Goal: Task Accomplishment & Management: Manage account settings

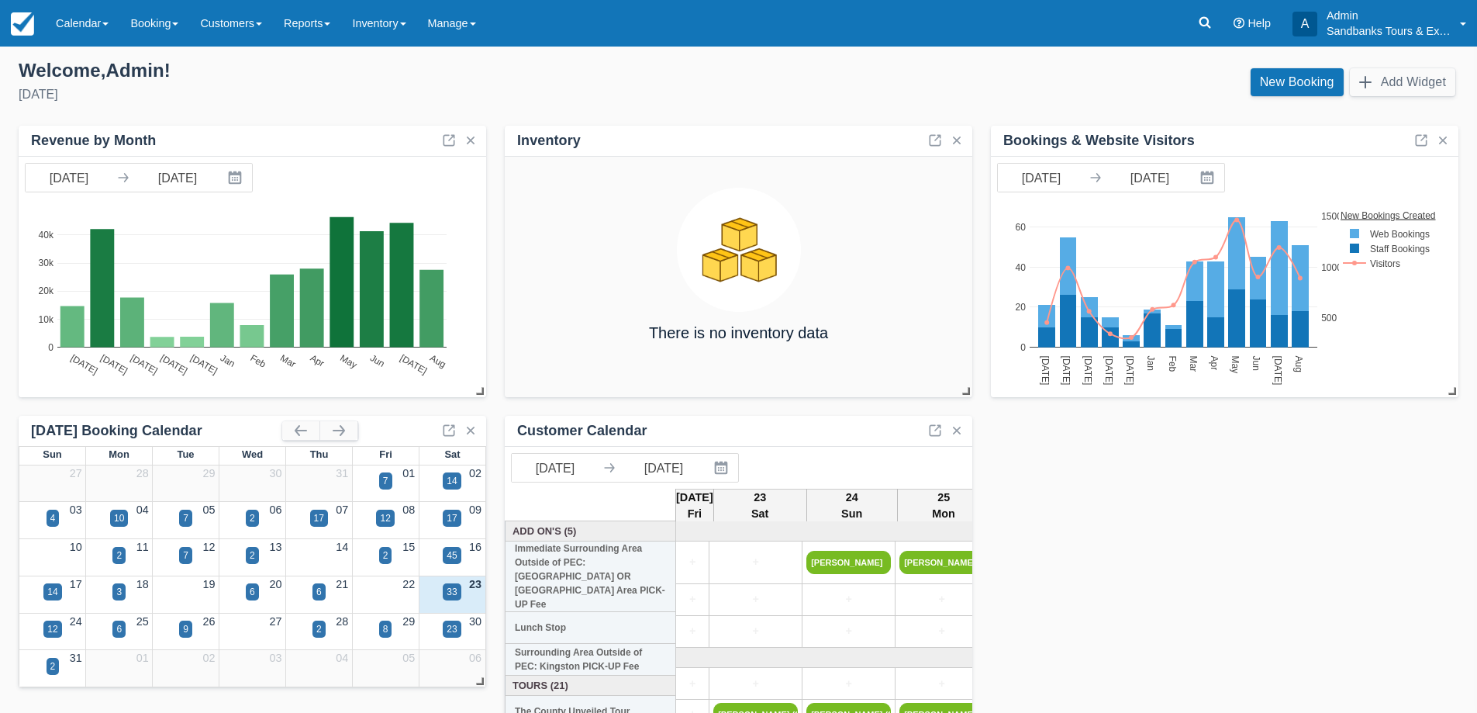
click at [80, 12] on link "Calendar" at bounding box center [82, 23] width 74 height 47
click at [102, 67] on link "Booking" at bounding box center [107, 66] width 123 height 33
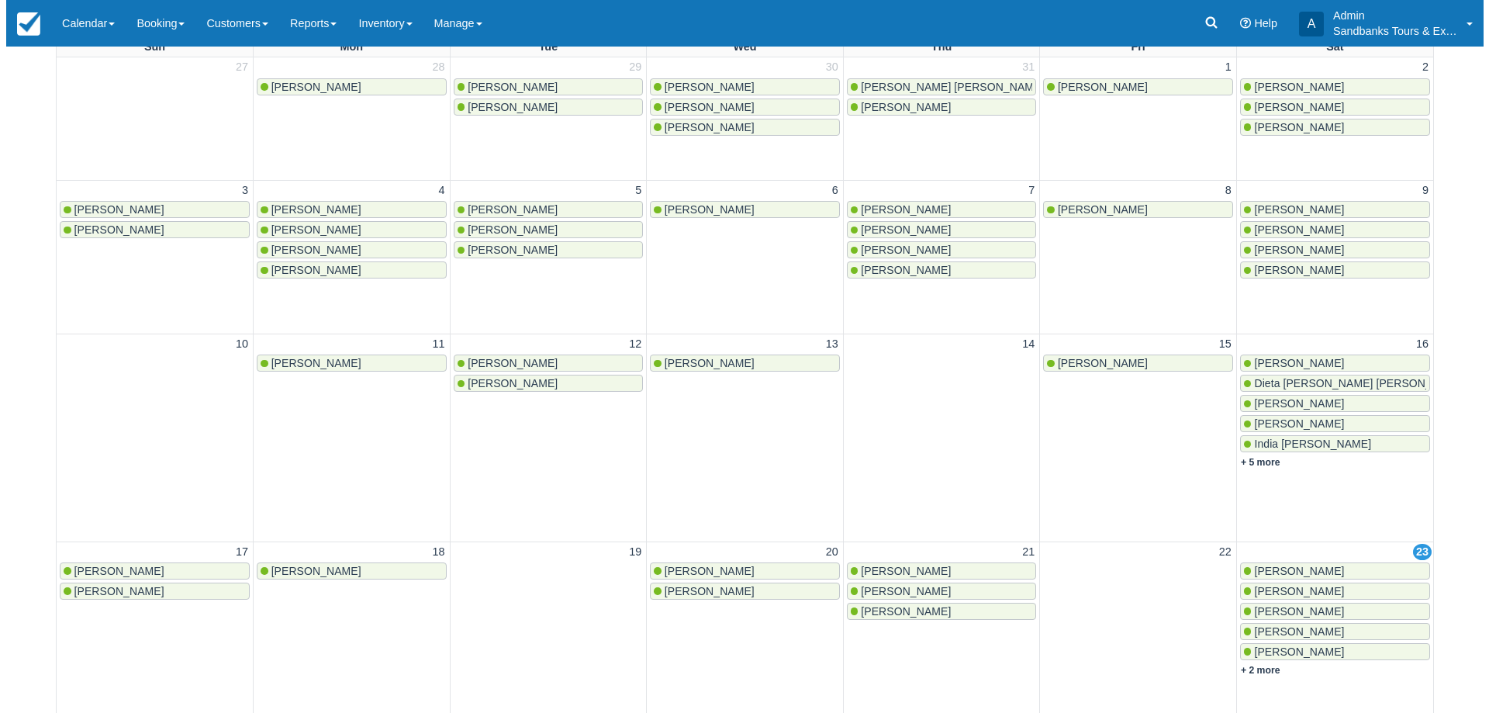
scroll to position [543, 0]
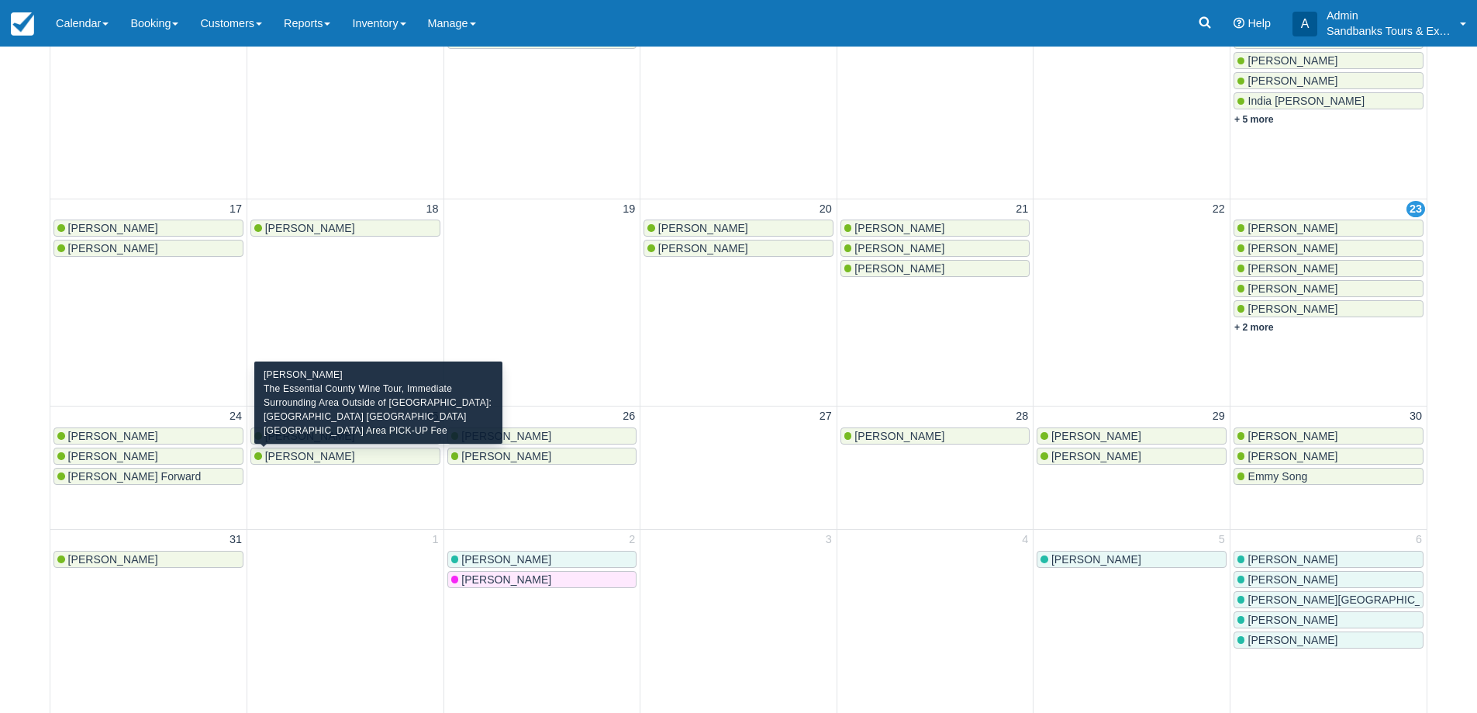
click at [309, 458] on span "Dennis Latimer" at bounding box center [310, 456] width 90 height 12
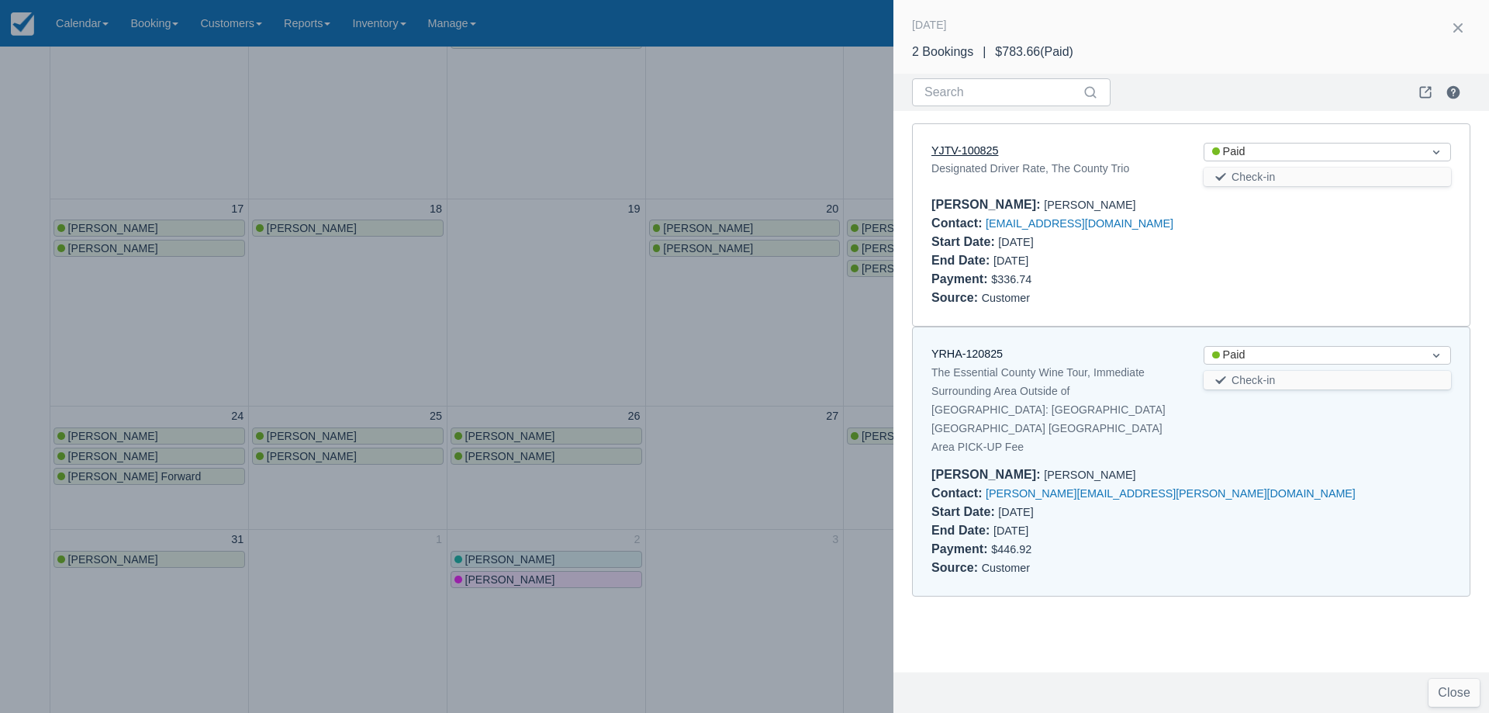
click at [975, 149] on link "YJTV-100825" at bounding box center [964, 150] width 67 height 12
click at [978, 154] on link "YJTV-100825" at bounding box center [964, 150] width 67 height 12
click at [976, 351] on link "YRHA-120825" at bounding box center [966, 353] width 71 height 12
click at [498, 363] on div at bounding box center [744, 356] width 1489 height 713
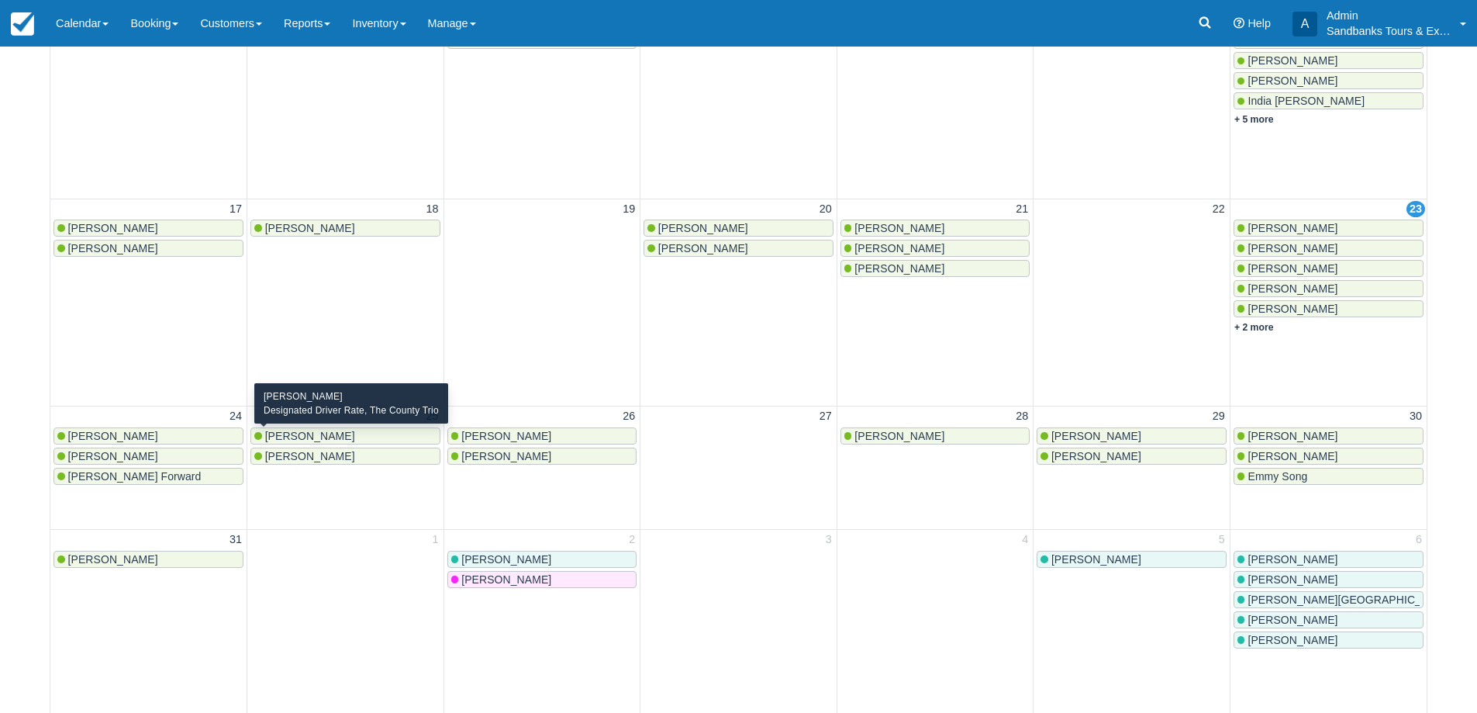
click at [323, 433] on span "Joseph Marchand" at bounding box center [310, 436] width 90 height 12
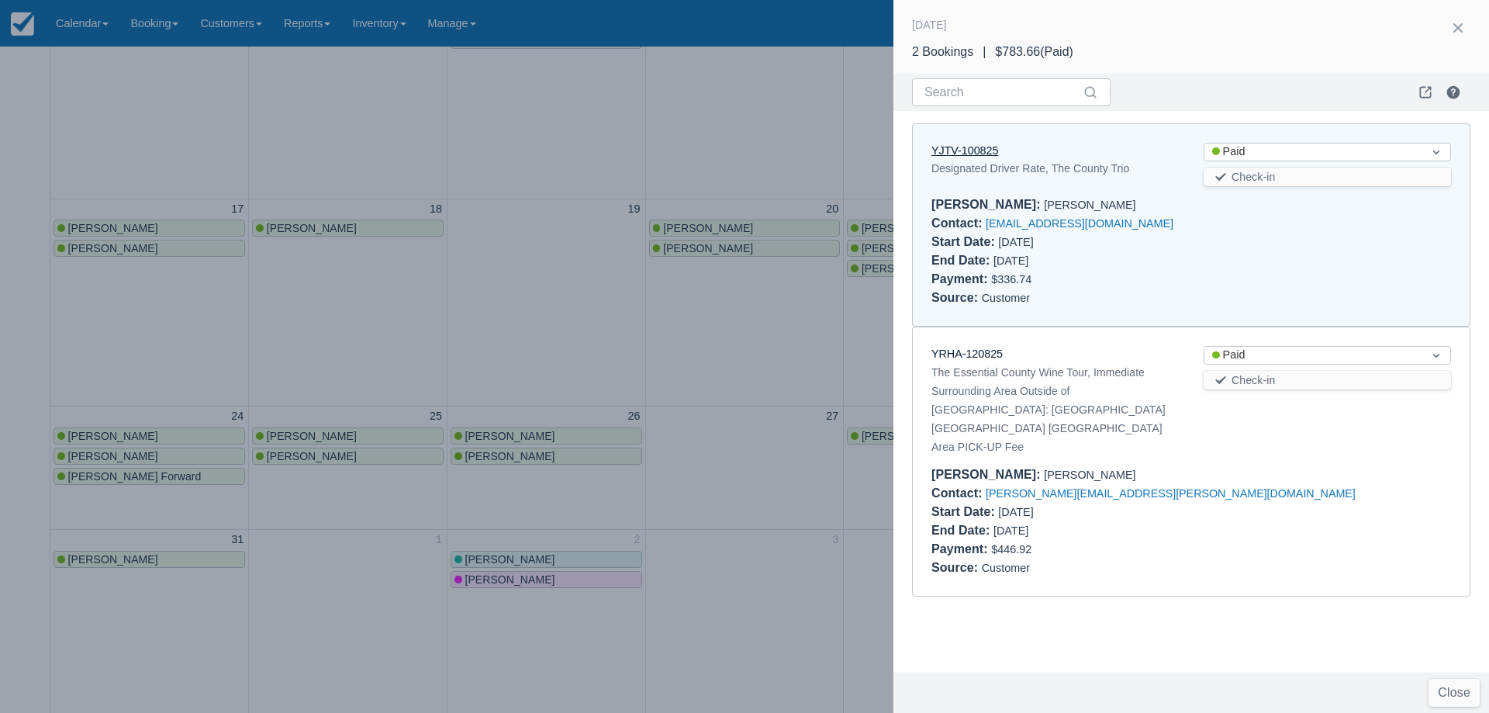
click at [946, 145] on link "YJTV-100825" at bounding box center [964, 150] width 67 height 12
click at [551, 373] on div at bounding box center [744, 356] width 1489 height 713
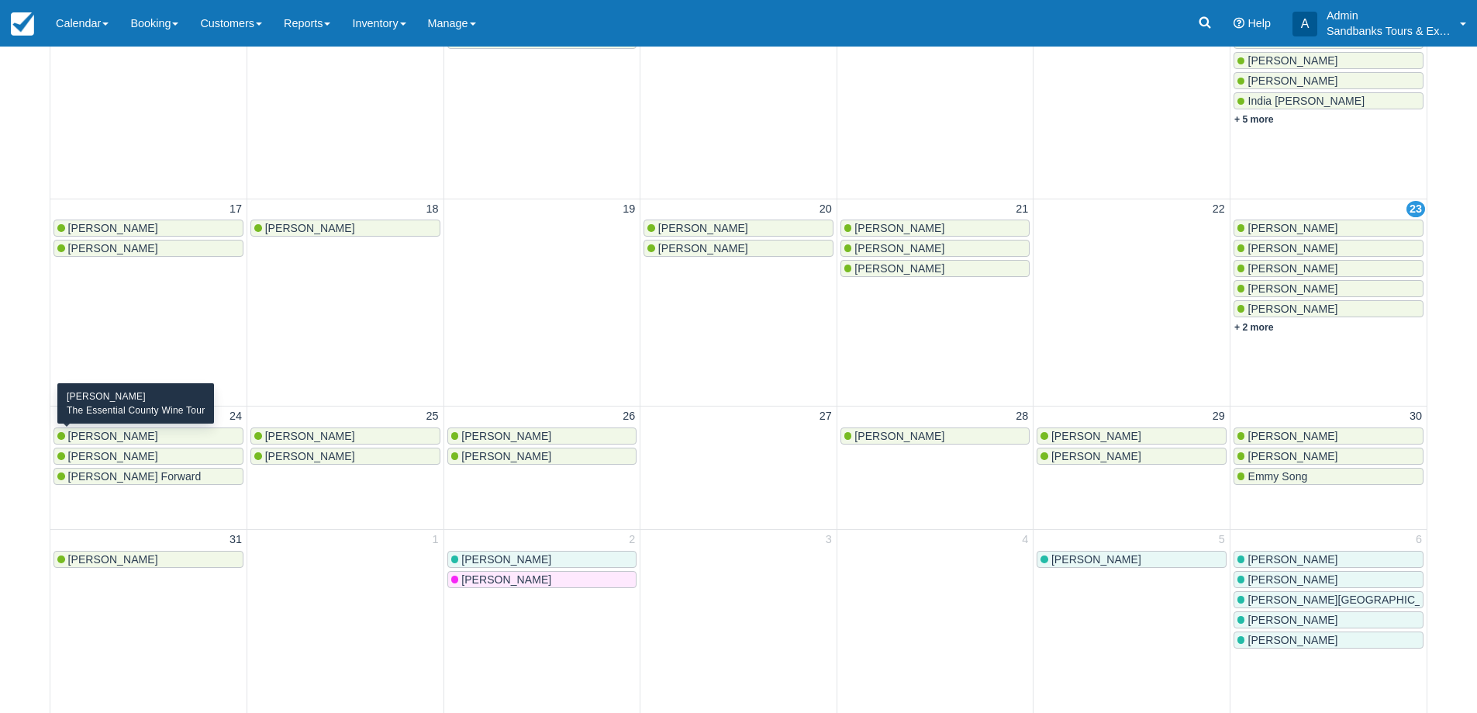
click at [113, 437] on span "[PERSON_NAME]" at bounding box center [113, 436] width 90 height 12
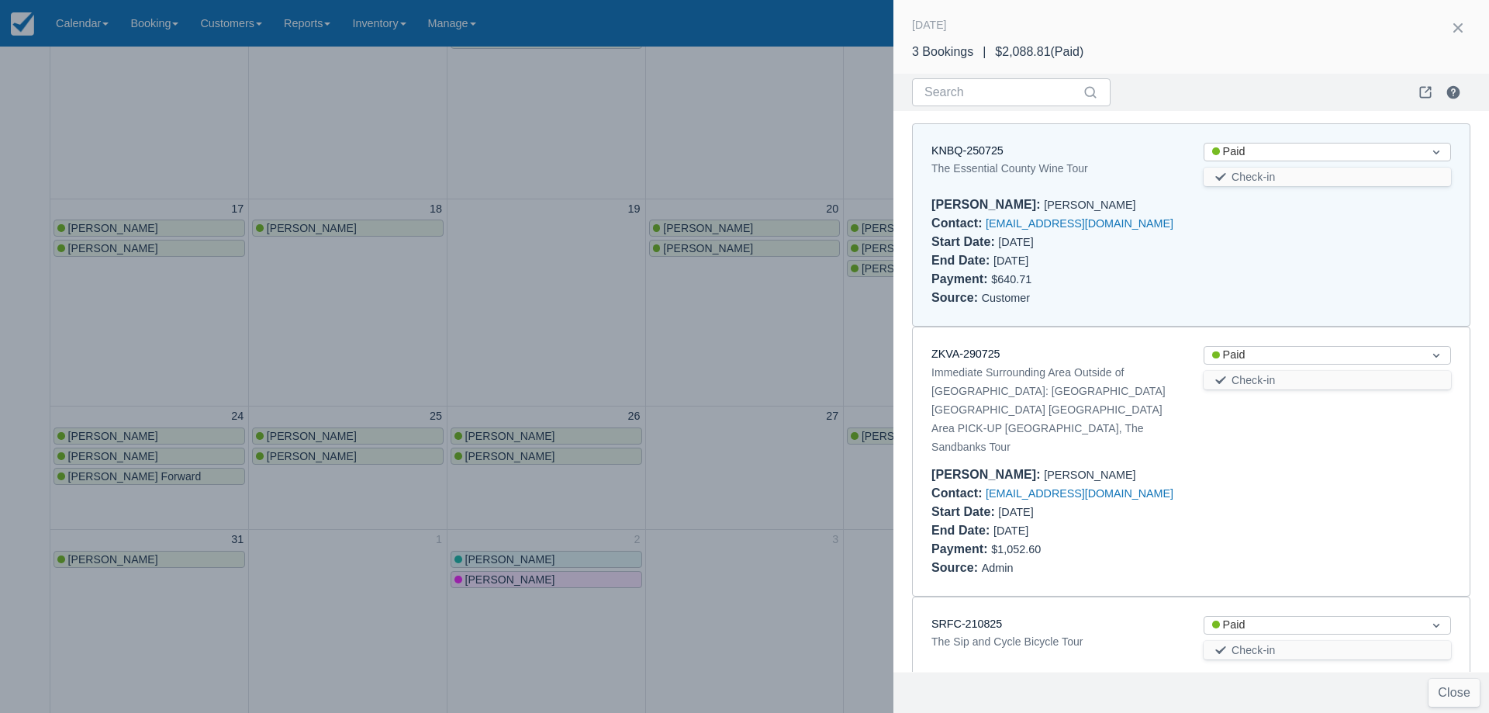
scroll to position [12, 0]
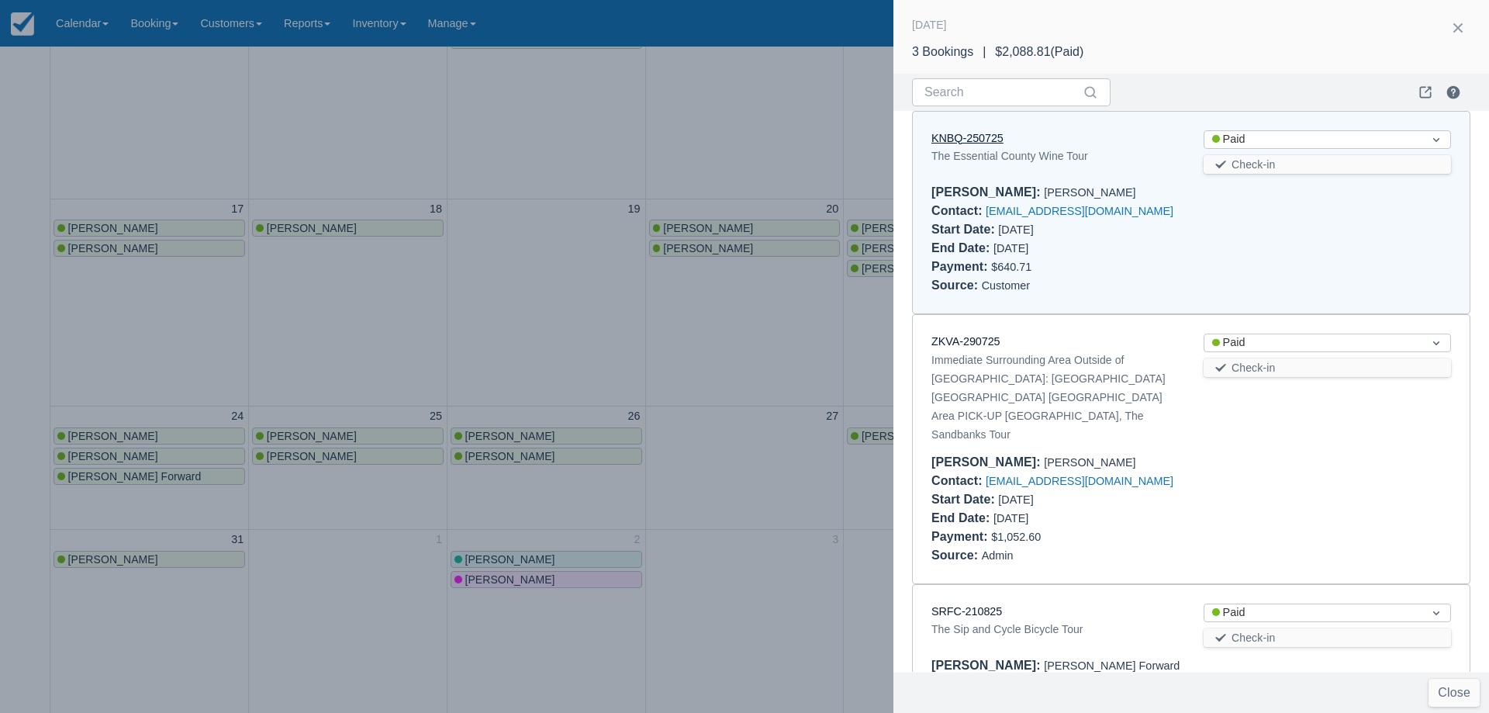
click at [969, 143] on link "KNBQ-250725" at bounding box center [967, 138] width 72 height 12
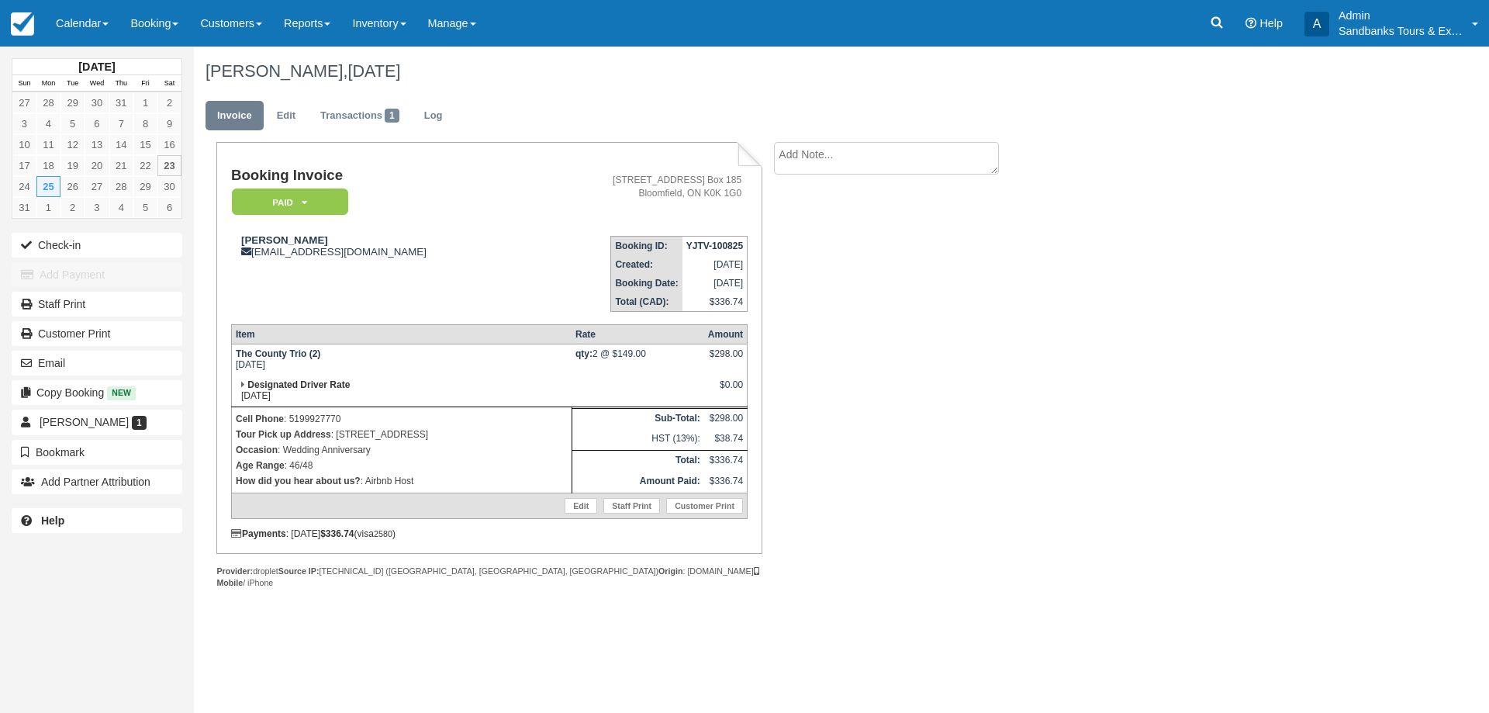
drag, startPoint x: 513, startPoint y: 432, endPoint x: 337, endPoint y: 433, distance: 176.8
click at [337, 433] on p "Tour Pick up Address : 301 Dundas Street West, Belleville, ON" at bounding box center [402, 435] width 332 height 16
copy p "301 Dundas Street West, Belleville, ON"
drag, startPoint x: 386, startPoint y: 252, endPoint x: 256, endPoint y: 248, distance: 130.3
click at [256, 248] on div "Joseph Marchand steelerfanation@icloud.com" at bounding box center [381, 245] width 300 height 23
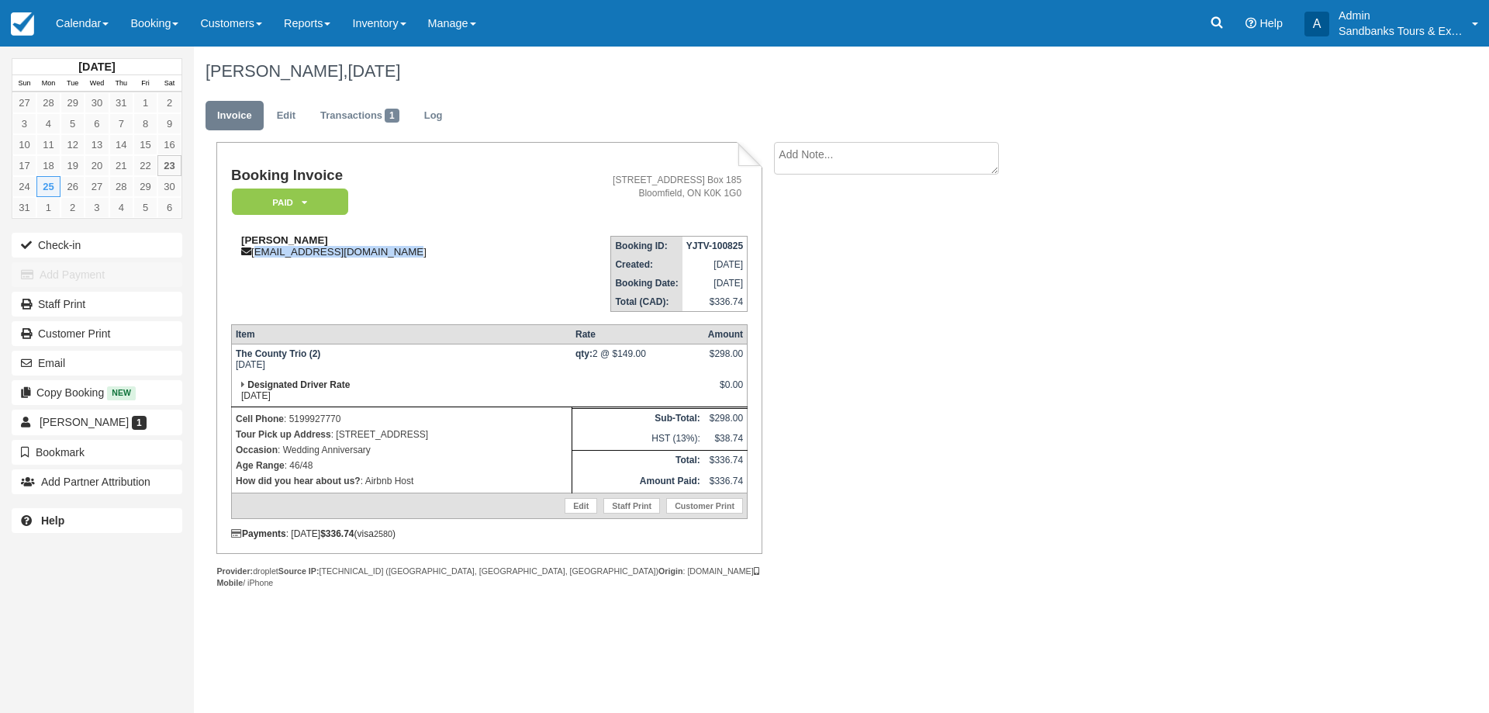
copy div "steelerfanation@icloud.com"
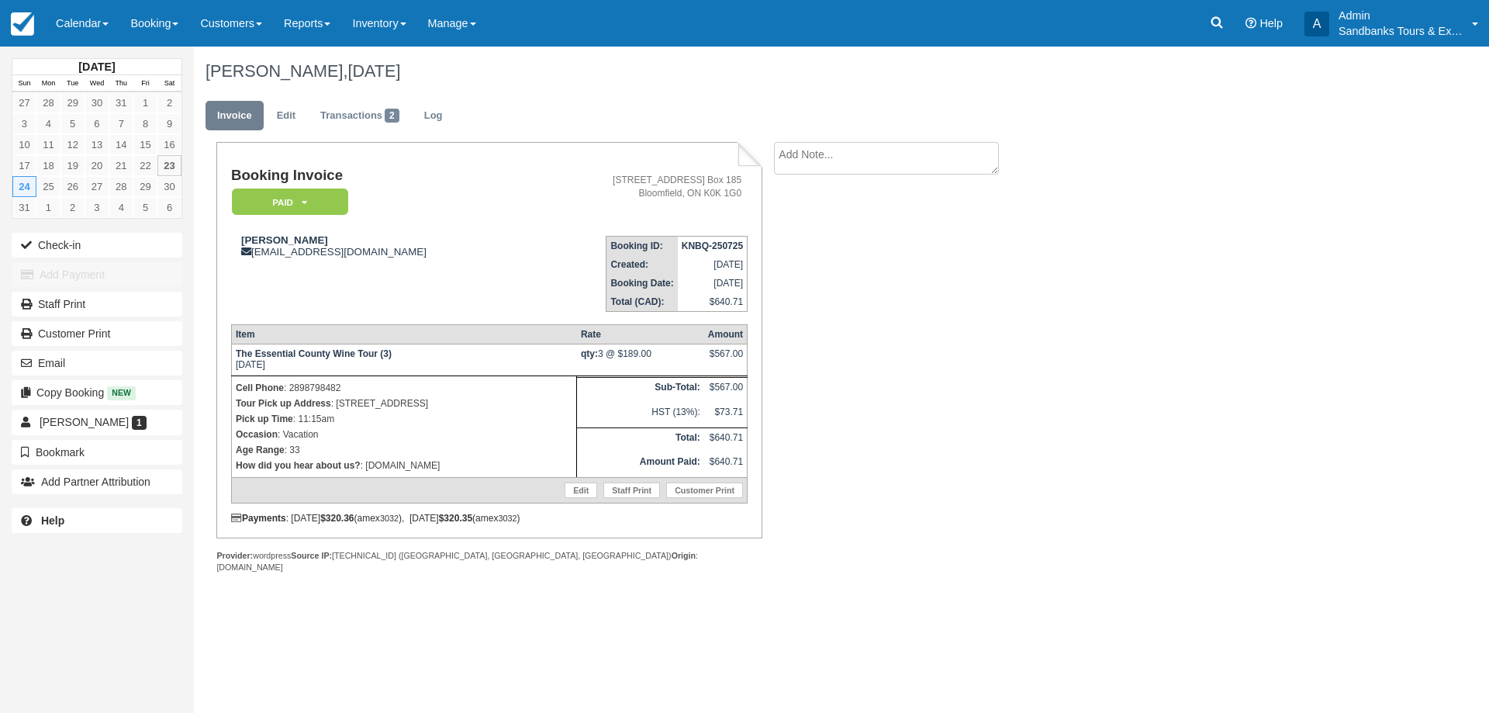
drag, startPoint x: 476, startPoint y: 409, endPoint x: 337, endPoint y: 400, distance: 139.1
click at [337, 400] on p "Tour Pick up Address : 366 Main Street, Picton, ON" at bounding box center [404, 403] width 337 height 16
copy p "[STREET_ADDRESS]"
click at [275, 125] on link "Edit" at bounding box center [286, 116] width 42 height 30
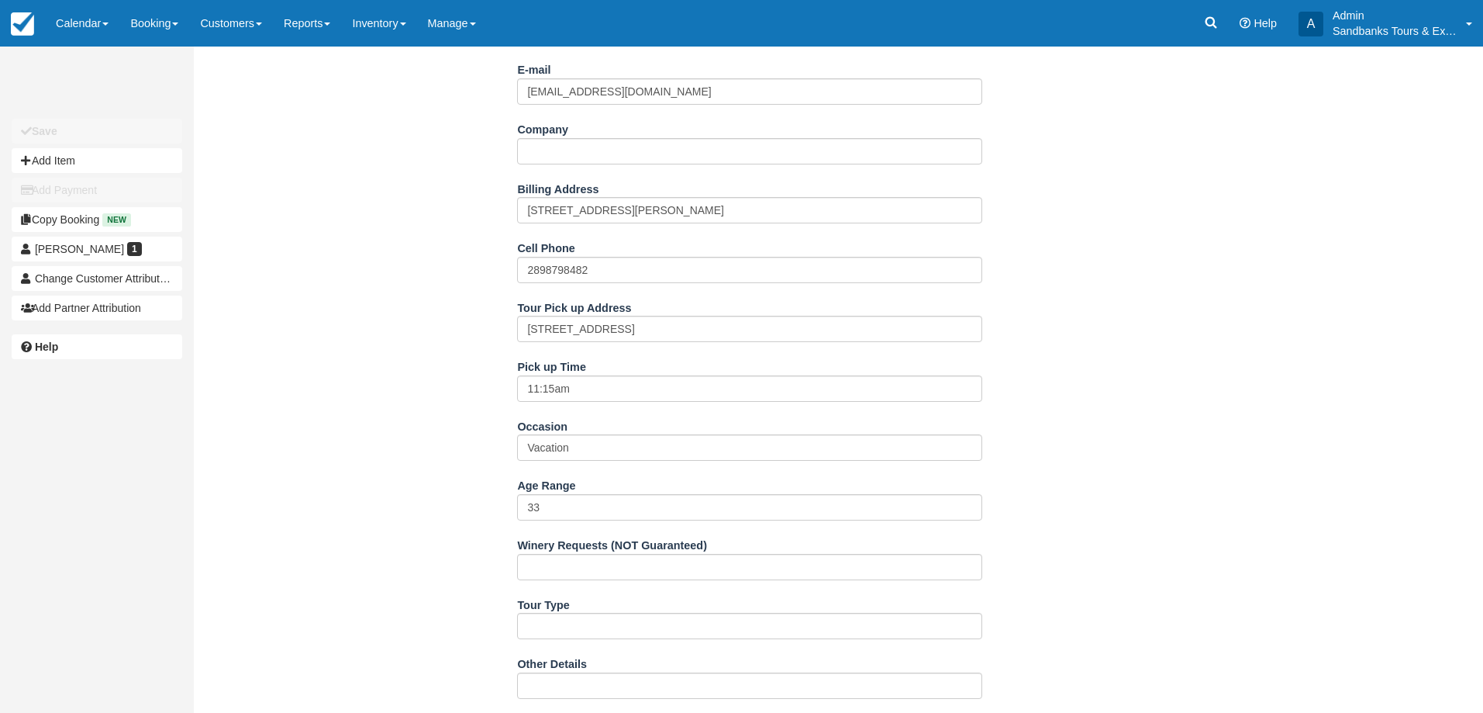
scroll to position [465, 0]
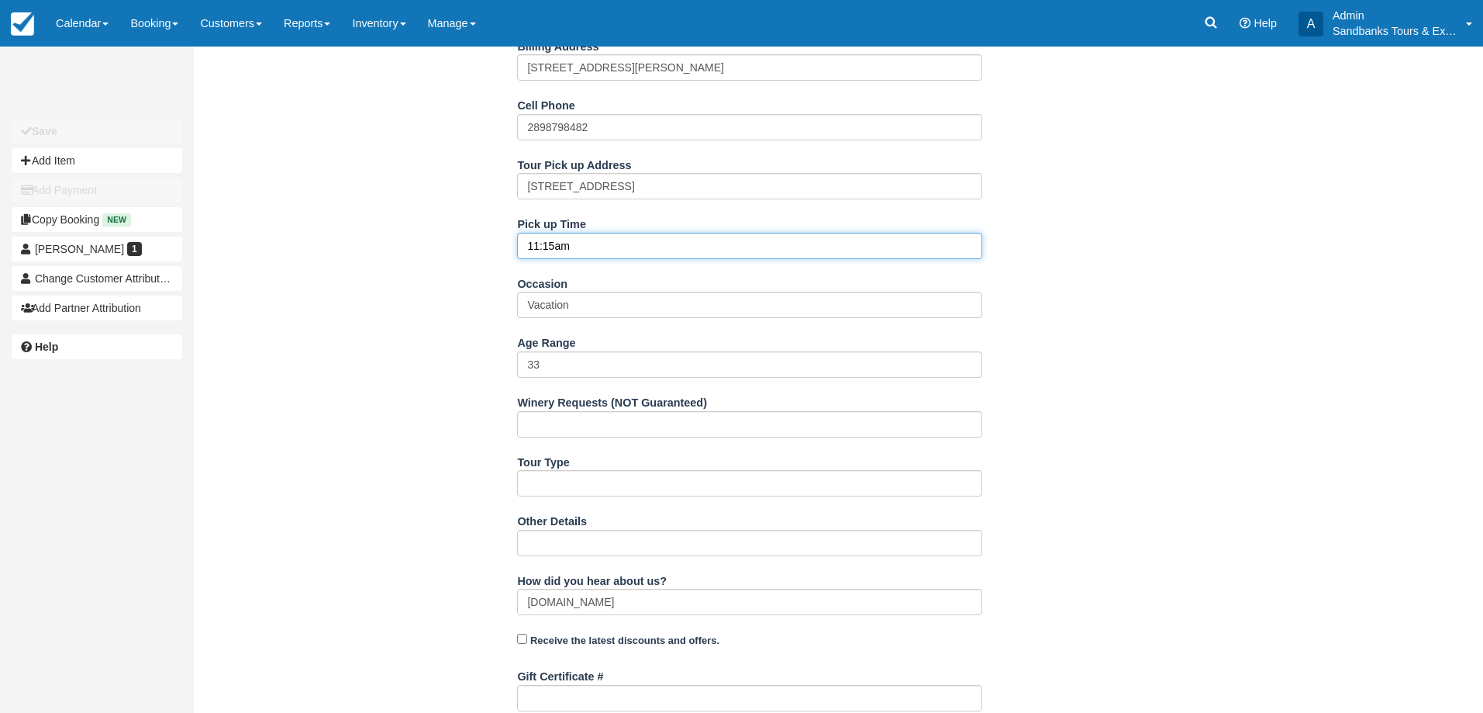
click at [555, 244] on input "11:15am" at bounding box center [749, 246] width 465 height 26
type input "11:35am"
click at [413, 299] on div "Name [PERSON_NAME] E-mail [EMAIL_ADDRESS][DOMAIN_NAME] Did you mean ? Company B…" at bounding box center [750, 405] width 1113 height 1100
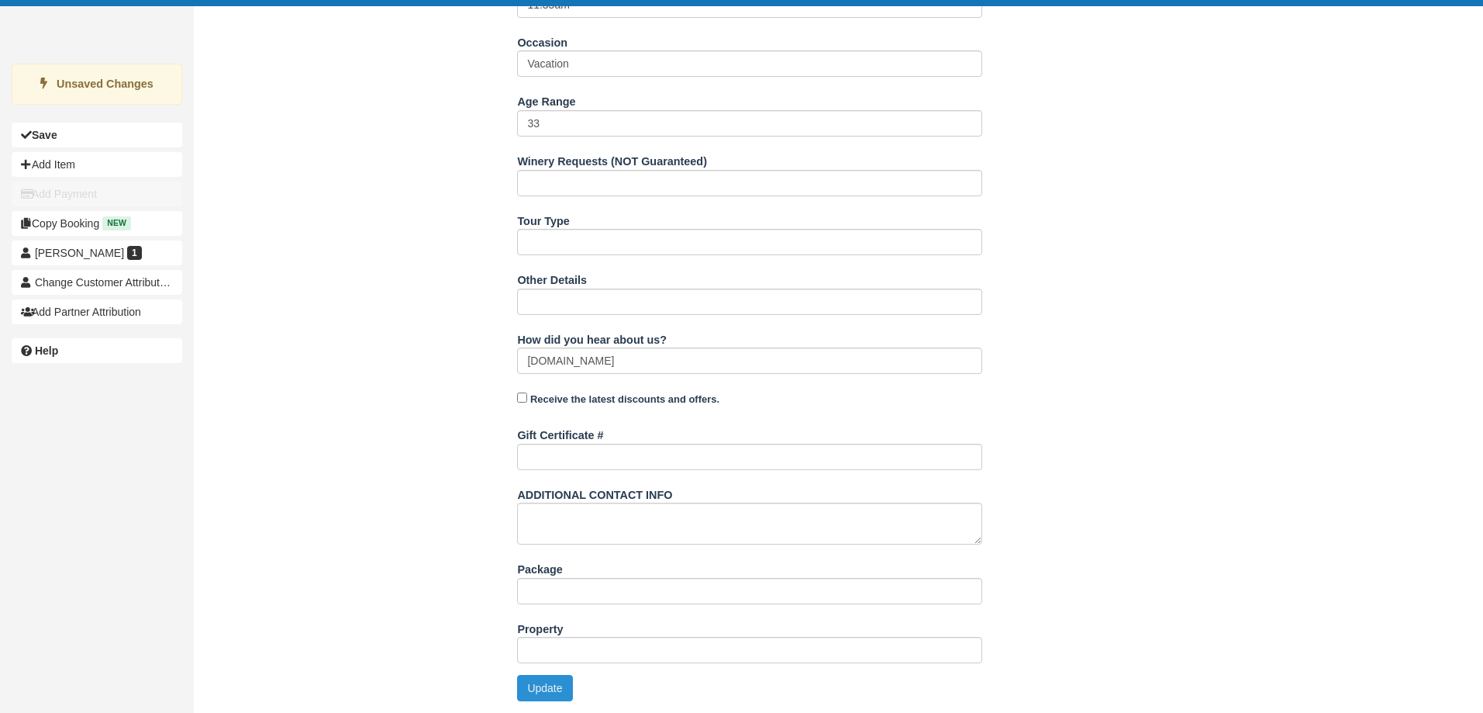
click at [558, 684] on button "Update" at bounding box center [544, 688] width 55 height 26
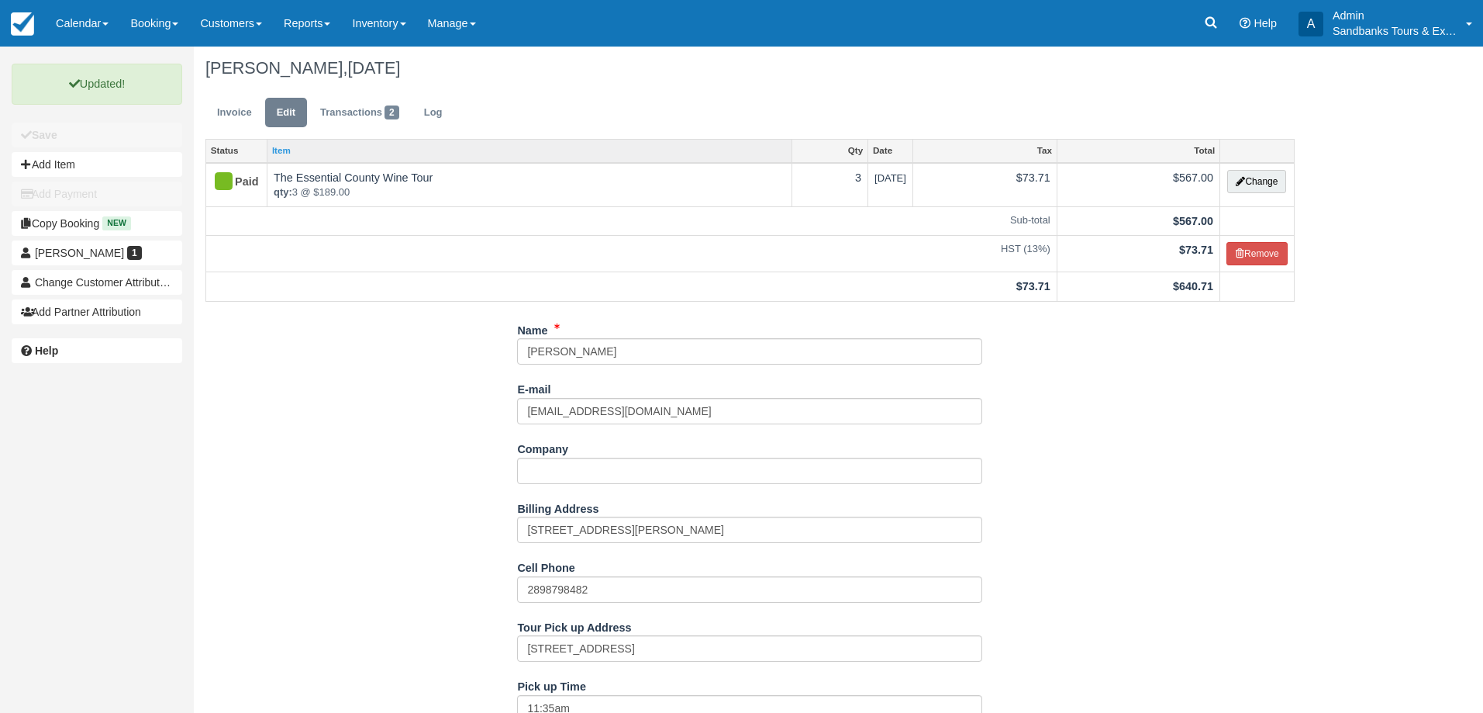
scroll to position [0, 0]
click at [235, 123] on link "Invoice" at bounding box center [235, 116] width 58 height 30
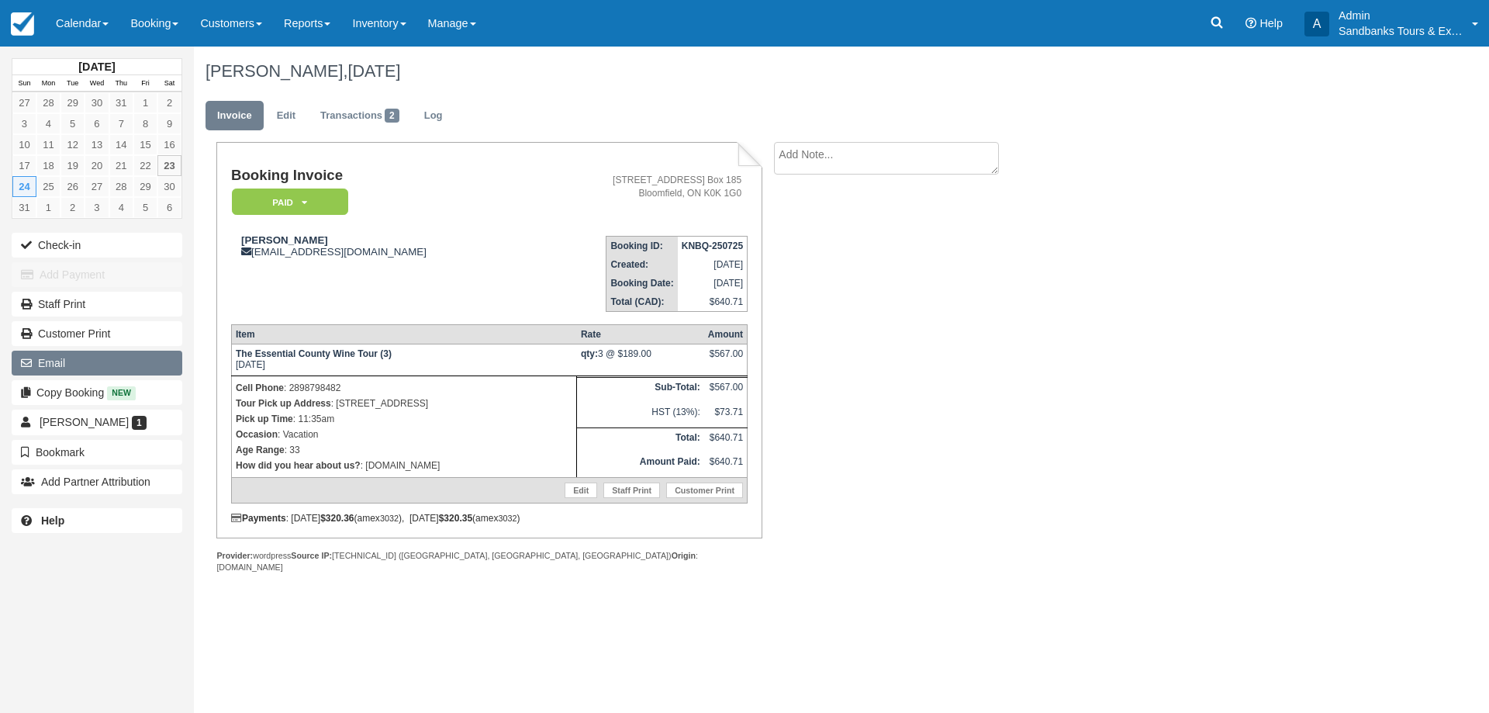
click at [102, 368] on button "Email" at bounding box center [97, 363] width 171 height 25
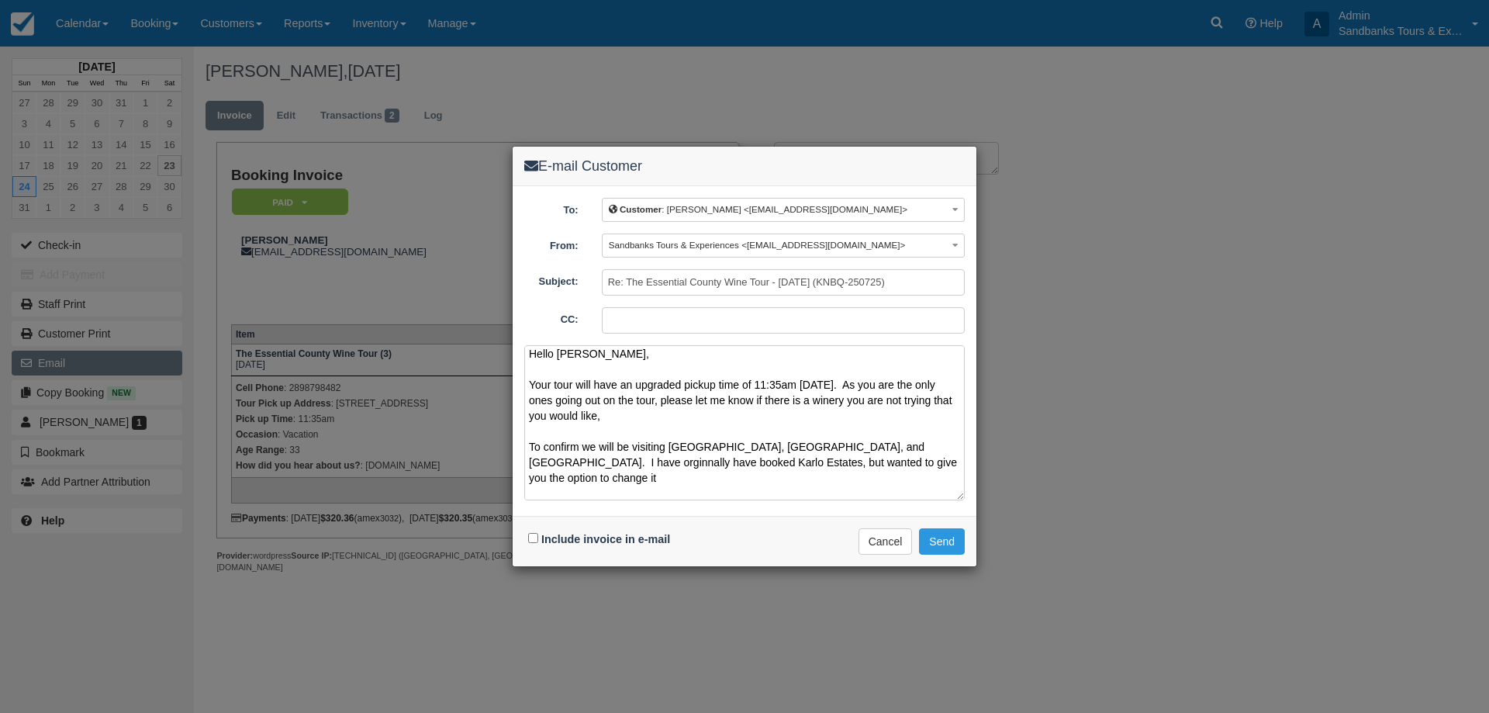
scroll to position [19, 0]
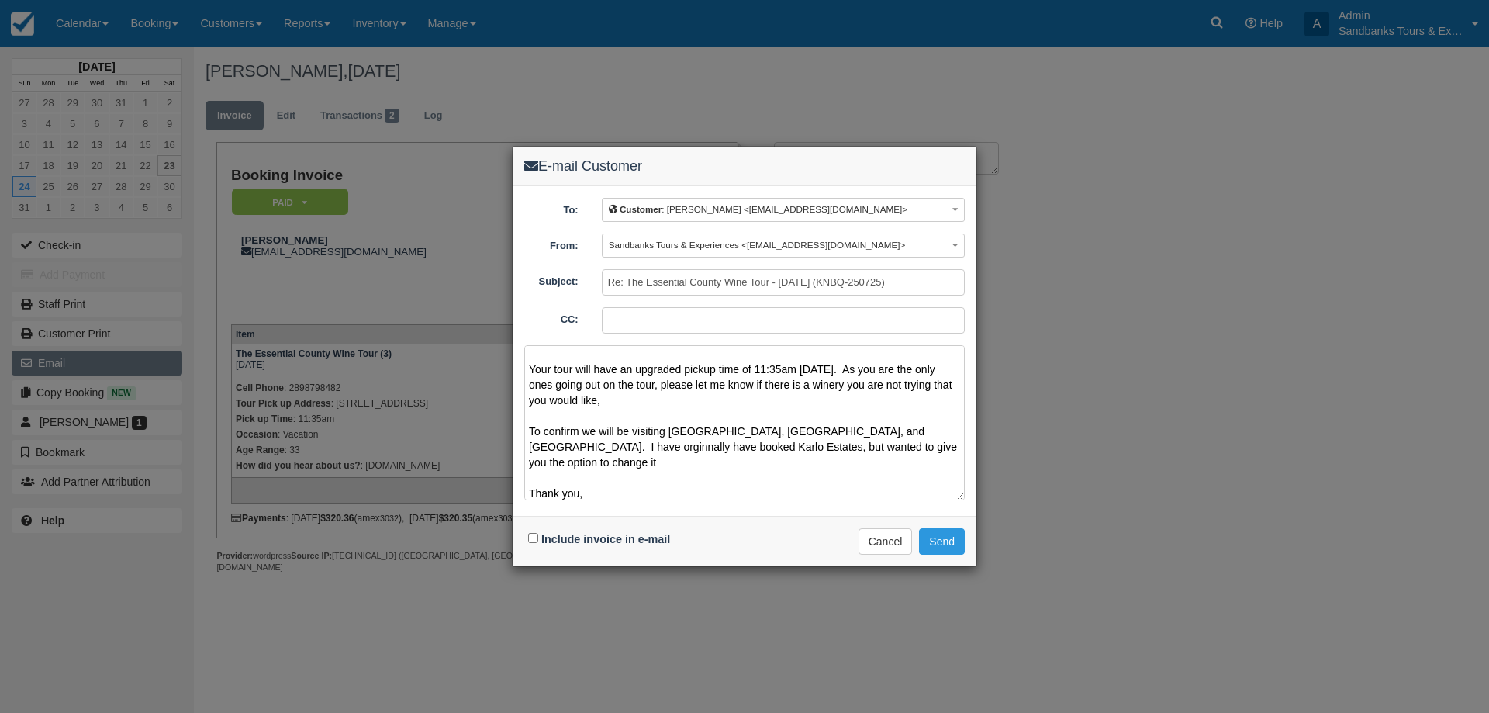
paste textarea "ie"
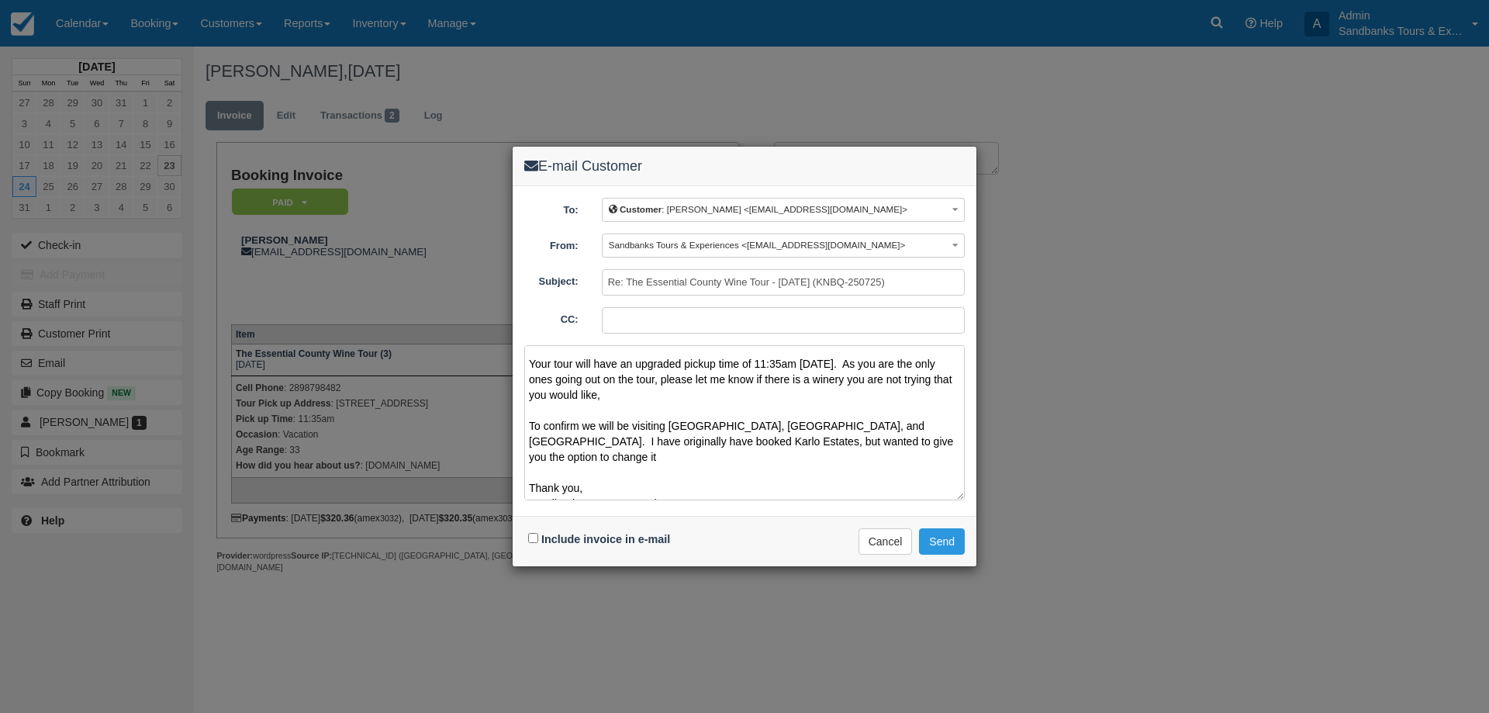
type textarea "Hello [PERSON_NAME], Your tour will have an upgraded pickup time of 11:35am [DA…"
click at [528, 542] on input "Include invoice in e-mail" at bounding box center [533, 538] width 10 height 10
checkbox input "true"
click at [952, 544] on button "Send" at bounding box center [942, 541] width 46 height 26
